Goal: Task Accomplishment & Management: Manage account settings

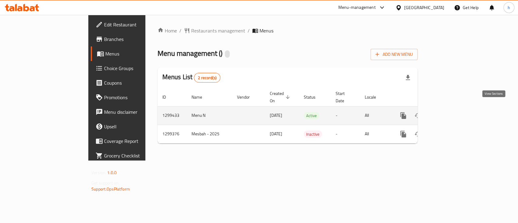
click at [451, 112] on icon "enhanced table" at bounding box center [447, 115] width 7 height 7
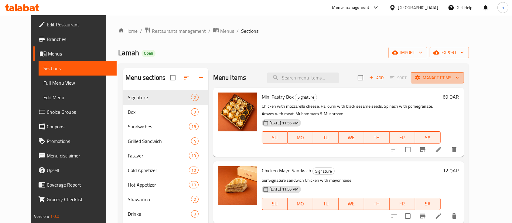
click at [459, 80] on span "Manage items" at bounding box center [437, 78] width 43 height 8
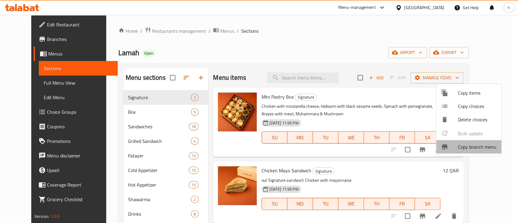
click at [474, 147] on span "Copy branch menu" at bounding box center [477, 146] width 39 height 7
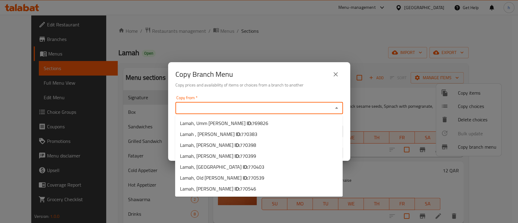
click at [206, 111] on input "Copy from   *" at bounding box center [254, 108] width 154 height 9
click at [237, 122] on span "Lamah, Umm Salal Mohammed ID: 769826" at bounding box center [224, 123] width 88 height 7
type input "Lamah, Umm Salal Mohammed"
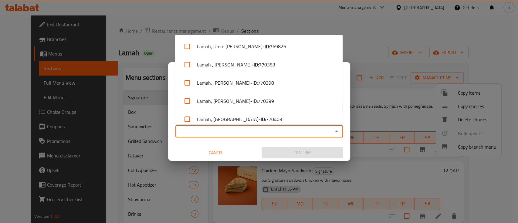
click at [211, 129] on input "Copy to   *" at bounding box center [254, 131] width 154 height 9
click at [234, 132] on input "Copy to   *" at bounding box center [254, 131] width 154 height 9
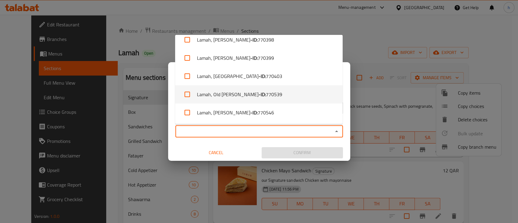
click at [262, 94] on li "Lamah, Old Rayyan - ID: 770539" at bounding box center [259, 94] width 168 height 18
checkbox input "true"
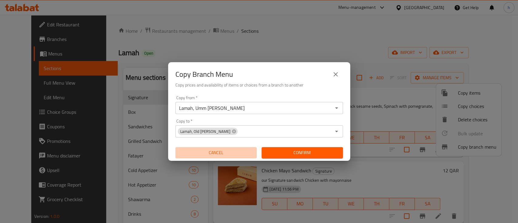
click at [218, 153] on span "Cancel" at bounding box center [216, 153] width 77 height 8
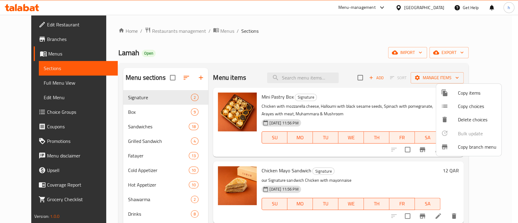
click at [30, 22] on div at bounding box center [259, 111] width 518 height 223
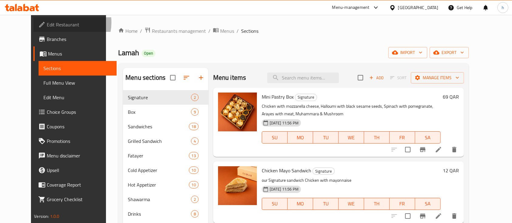
click at [47, 22] on span "Edit Restaurant" at bounding box center [79, 24] width 65 height 7
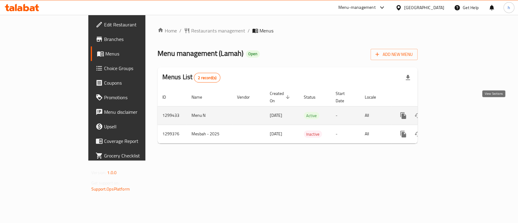
click at [451, 112] on icon "enhanced table" at bounding box center [447, 115] width 7 height 7
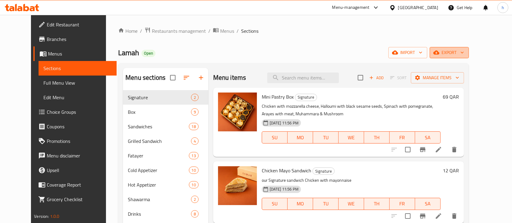
click at [464, 52] on span "export" at bounding box center [449, 53] width 29 height 8
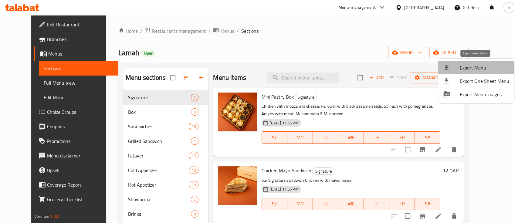
click at [479, 65] on span "Export Menu" at bounding box center [485, 67] width 50 height 7
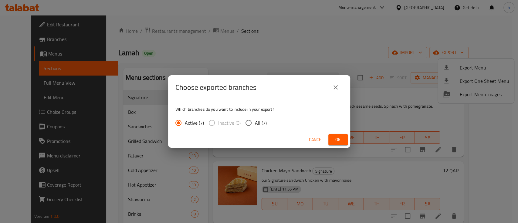
click at [256, 124] on span "All (7)" at bounding box center [261, 122] width 12 height 7
click at [255, 124] on input "All (7)" at bounding box center [248, 123] width 13 height 13
radio input "true"
click at [329, 138] on button "Ok" at bounding box center [338, 139] width 19 height 11
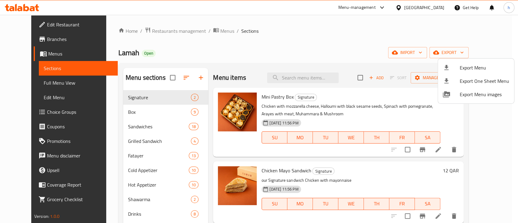
click at [27, 41] on div at bounding box center [259, 111] width 518 height 223
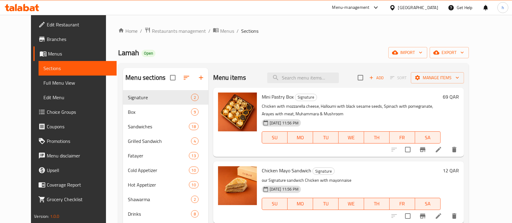
click at [47, 41] on span "Branches" at bounding box center [79, 39] width 65 height 7
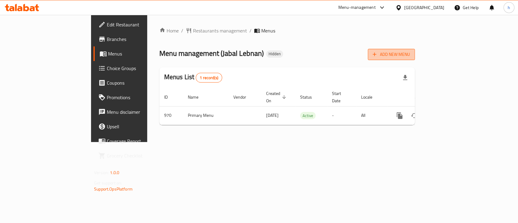
click at [410, 55] on span "Add New Menu" at bounding box center [391, 55] width 37 height 8
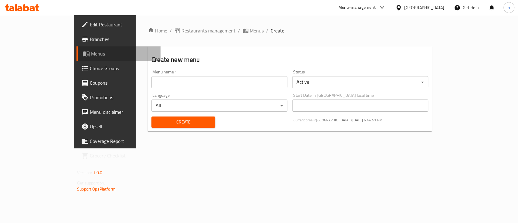
click at [91, 56] on span "Menus" at bounding box center [123, 53] width 65 height 7
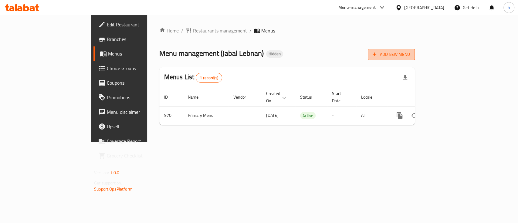
click at [410, 57] on span "Add New Menu" at bounding box center [391, 55] width 37 height 8
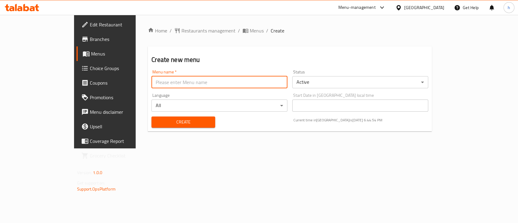
click at [155, 87] on input "text" at bounding box center [220, 82] width 136 height 12
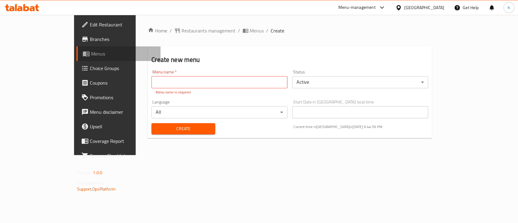
click at [91, 56] on span "Menus" at bounding box center [123, 53] width 65 height 7
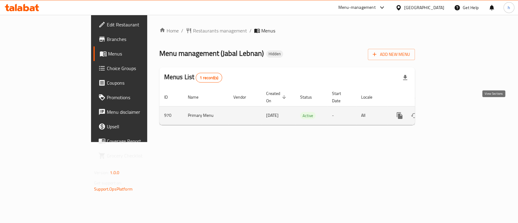
click at [447, 112] on icon "enhanced table" at bounding box center [443, 115] width 7 height 7
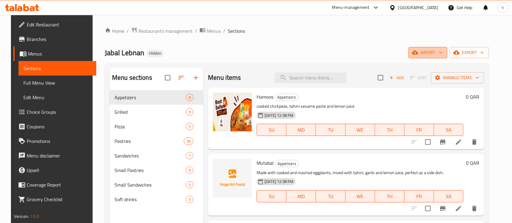
click at [433, 50] on span "import" at bounding box center [427, 53] width 29 height 8
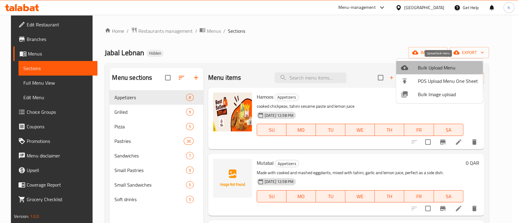
click at [423, 74] on li "Bulk Upload Menu" at bounding box center [439, 67] width 87 height 13
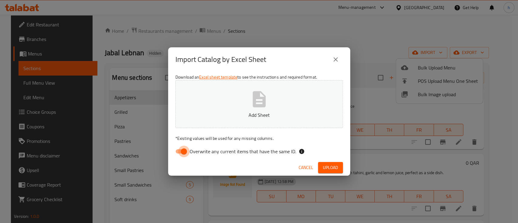
click at [189, 150] on input "Overwrite any current items that have the same ID." at bounding box center [184, 152] width 35 height 12
checkbox input "false"
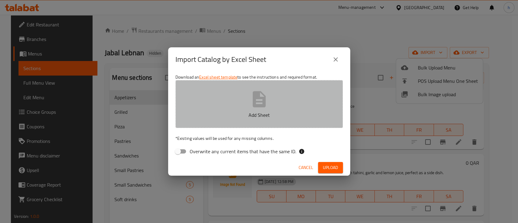
click at [252, 103] on icon "button" at bounding box center [259, 99] width 19 height 19
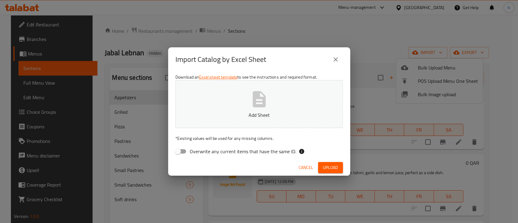
click at [337, 64] on button "close" at bounding box center [336, 59] width 15 height 15
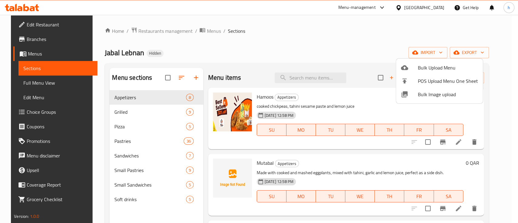
click at [51, 24] on div at bounding box center [259, 111] width 518 height 223
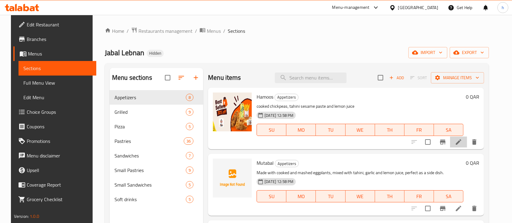
click at [463, 147] on li at bounding box center [458, 142] width 17 height 11
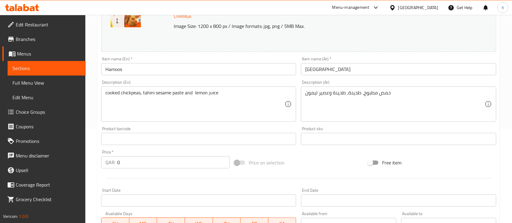
scroll to position [91, 0]
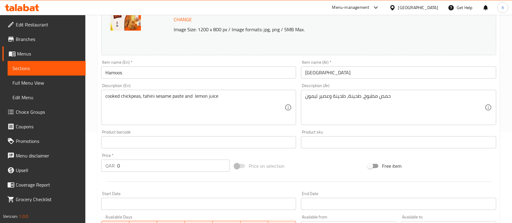
click at [31, 8] on icon at bounding box center [32, 8] width 5 height 5
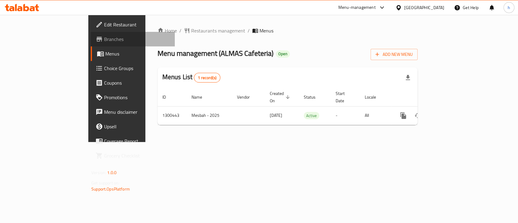
click at [91, 44] on link "Branches" at bounding box center [133, 39] width 84 height 15
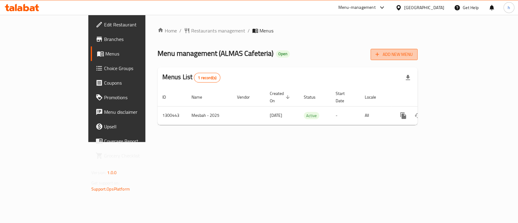
click at [418, 50] on button "Add New Menu" at bounding box center [394, 54] width 47 height 11
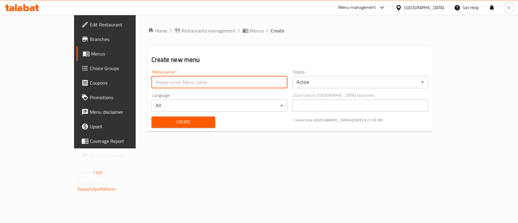
click at [222, 78] on input "text" at bounding box center [220, 82] width 136 height 12
type input "7/7/2025"
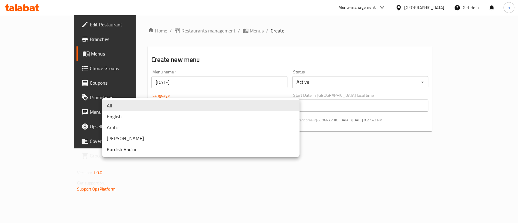
click at [228, 103] on body "​ Menu-management United Arab Emirates Get Help h Edit Restaurant Branches Menu…" at bounding box center [259, 119] width 518 height 208
click at [333, 171] on div at bounding box center [259, 111] width 518 height 223
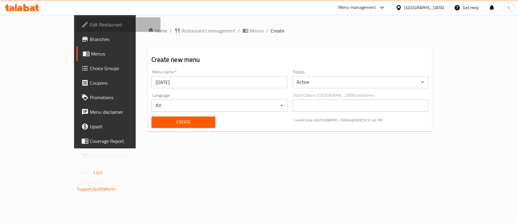
click at [90, 24] on span "Edit Restaurant" at bounding box center [123, 24] width 66 height 7
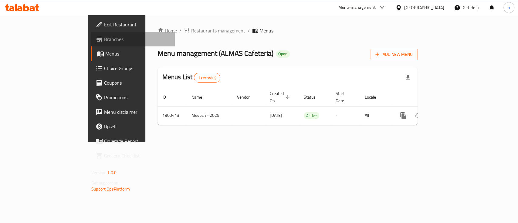
click at [96, 40] on span at bounding box center [100, 39] width 9 height 7
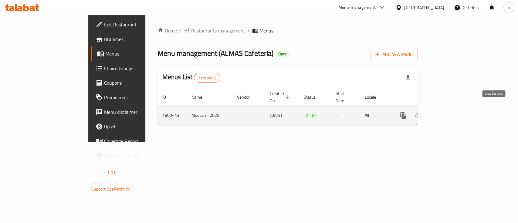
click at [451, 112] on icon "enhanced table" at bounding box center [447, 115] width 7 height 7
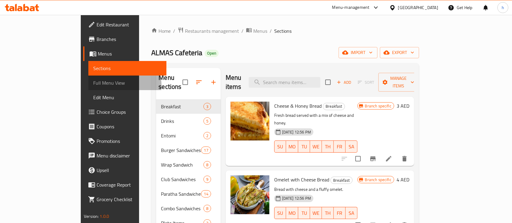
click at [93, 86] on span "Full Menu View" at bounding box center [127, 82] width 68 height 7
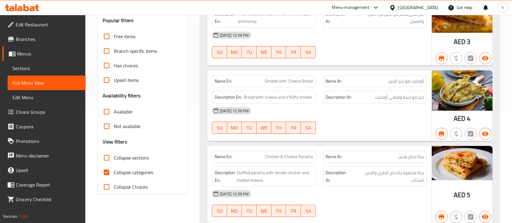
scroll to position [113, 0]
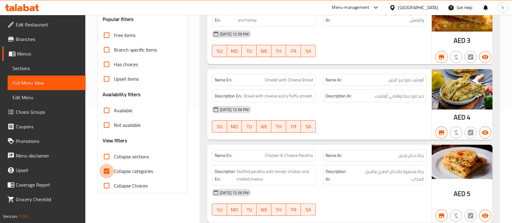
click at [110, 171] on input "Collapse categories" at bounding box center [106, 171] width 15 height 15
checkbox input "false"
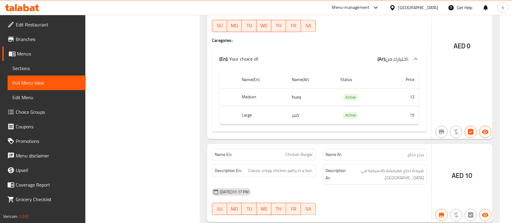
scroll to position [1166, 0]
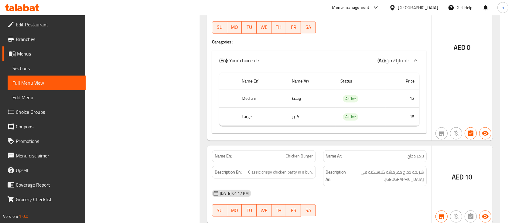
click at [398, 60] on span "اختيارك من:" at bounding box center [397, 60] width 23 height 9
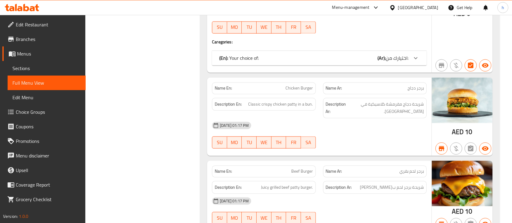
click at [400, 55] on span "اختيارك من:" at bounding box center [397, 57] width 23 height 9
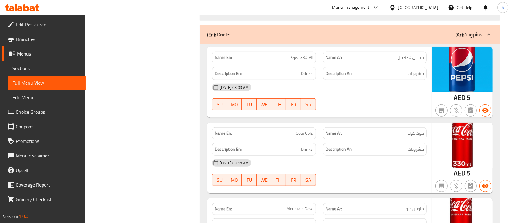
scroll to position [369, 0]
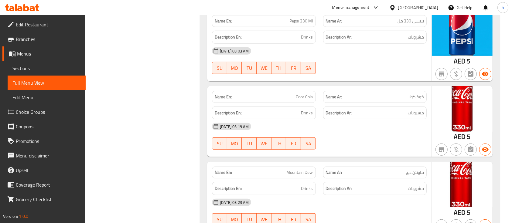
click at [305, 95] on span "Coca Cola" at bounding box center [304, 97] width 17 height 6
copy span "Coca Cola"
click at [26, 39] on span "Branches" at bounding box center [48, 39] width 65 height 7
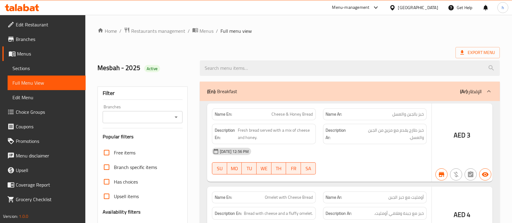
click at [18, 70] on div at bounding box center [256, 111] width 512 height 223
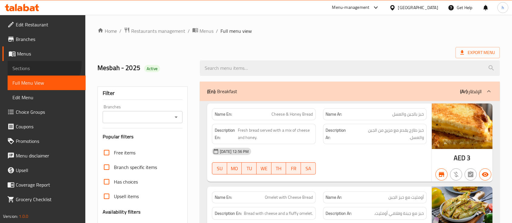
click at [32, 62] on link "Sections" at bounding box center [47, 68] width 78 height 15
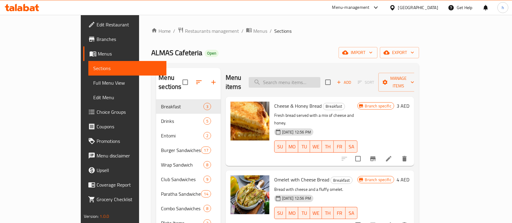
click at [302, 80] on input "search" at bounding box center [285, 82] width 72 height 11
paste input "Coca Cola"
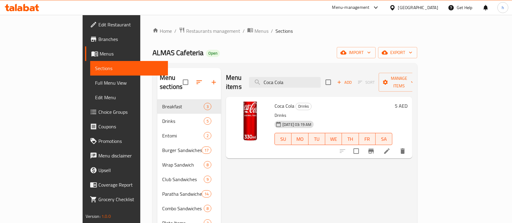
type input "Coca Cola"
click at [391, 148] on icon at bounding box center [386, 151] width 7 height 7
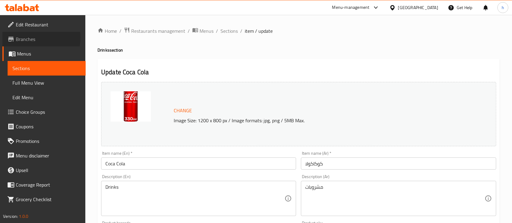
click at [34, 38] on span "Branches" at bounding box center [48, 39] width 65 height 7
